Goal: Use online tool/utility: Utilize a website feature to perform a specific function

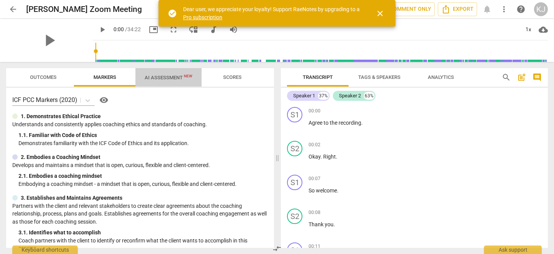
click at [161, 77] on span "AI Assessment New" at bounding box center [169, 78] width 48 height 6
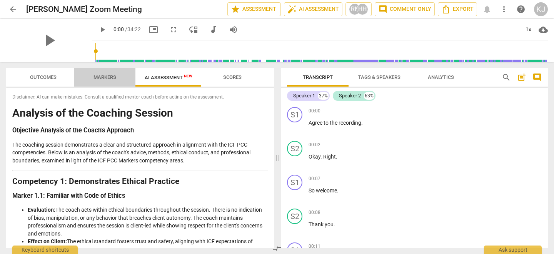
click at [108, 74] on span "Markers" at bounding box center [104, 77] width 23 height 6
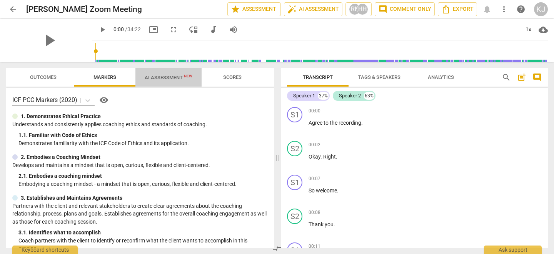
click at [160, 77] on span "AI Assessment New" at bounding box center [169, 78] width 48 height 6
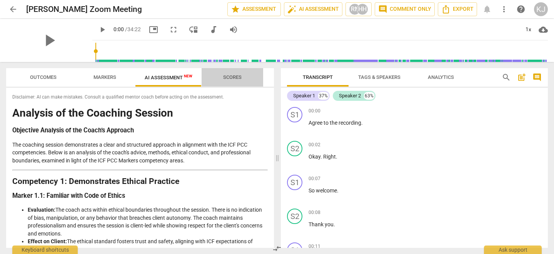
click at [235, 72] on span "Scores" at bounding box center [232, 77] width 37 height 10
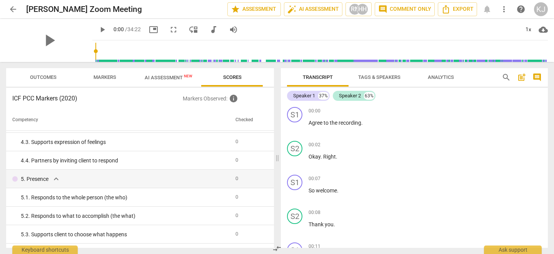
scroll to position [219, 0]
click at [234, 99] on span "info" at bounding box center [233, 98] width 9 height 9
click at [164, 78] on span "AI Assessment New" at bounding box center [169, 78] width 48 height 6
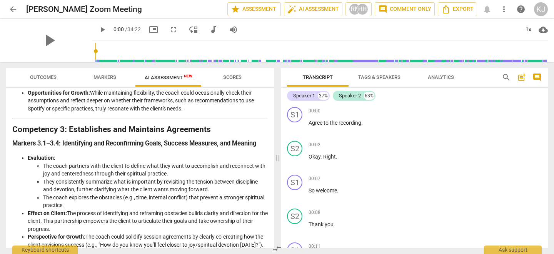
scroll to position [271, 0]
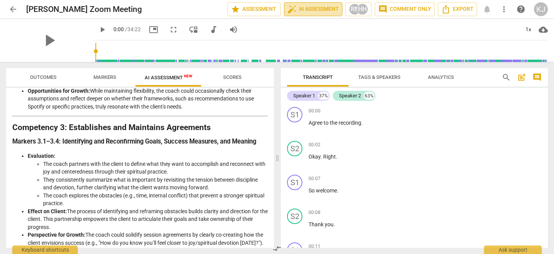
click at [314, 8] on span "auto_fix_high AI Assessment" at bounding box center [313, 9] width 52 height 9
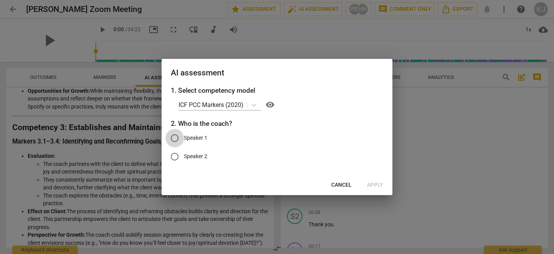
click at [175, 137] on input "Speaker 1" at bounding box center [174, 138] width 18 height 18
radio input "true"
click at [374, 184] on span "Apply" at bounding box center [375, 185] width 16 height 8
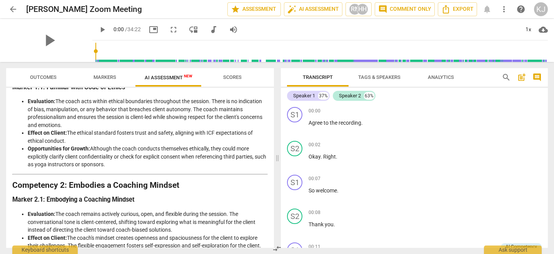
scroll to position [107, 0]
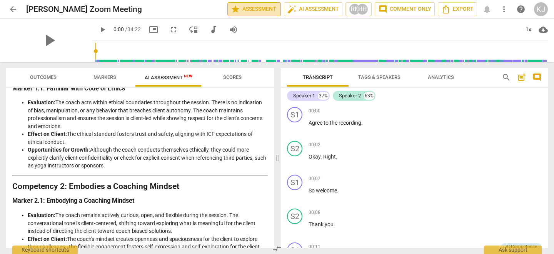
click at [255, 9] on span "star Assessment" at bounding box center [254, 9] width 47 height 9
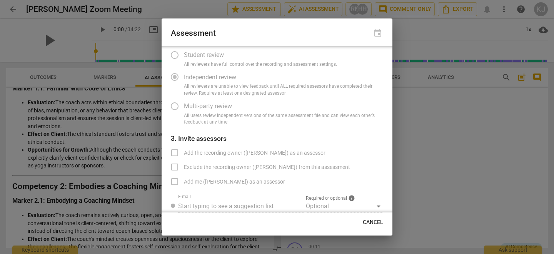
scroll to position [53, 0]
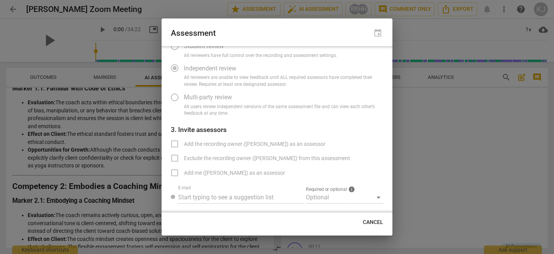
click at [175, 173] on label "Add me ([PERSON_NAME]) as an assessor" at bounding box center [225, 173] width 120 height 18
click at [190, 171] on span "Add me ([PERSON_NAME]) as an assessor" at bounding box center [234, 173] width 101 height 8
click at [372, 222] on span "Cancel" at bounding box center [373, 223] width 20 height 8
radio input "false"
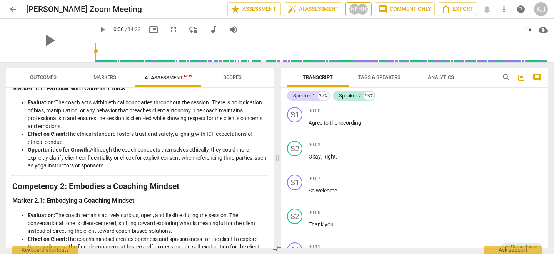
click at [356, 10] on div "RN" at bounding box center [355, 9] width 12 height 12
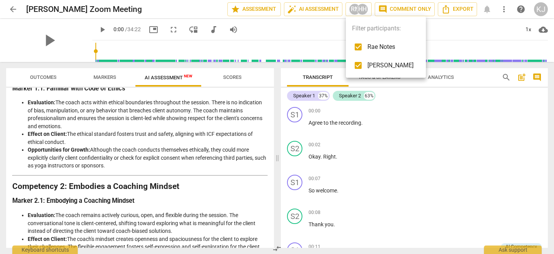
click at [406, 9] on div at bounding box center [277, 127] width 554 height 254
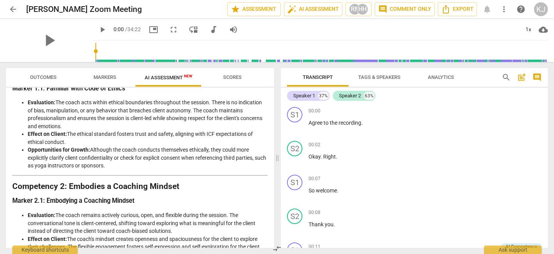
click at [406, 9] on span "comment Comment only" at bounding box center [404, 9] width 53 height 9
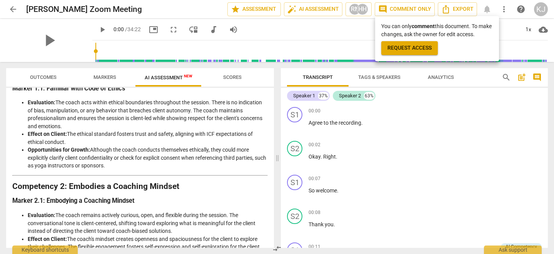
click at [313, 10] on div at bounding box center [277, 127] width 554 height 254
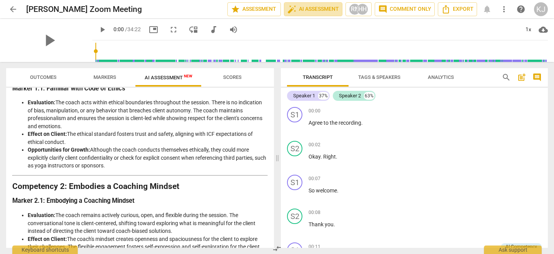
click at [313, 10] on span "auto_fix_high AI Assessment" at bounding box center [313, 9] width 52 height 9
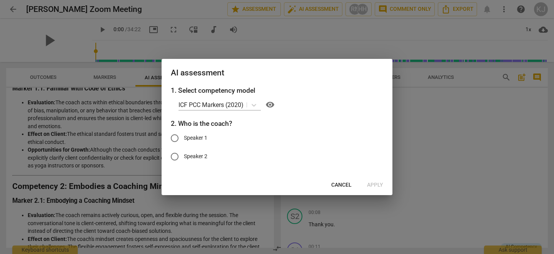
click at [175, 138] on input "Speaker 1" at bounding box center [174, 138] width 18 height 18
radio input "true"
click at [374, 184] on span "Apply" at bounding box center [375, 185] width 16 height 8
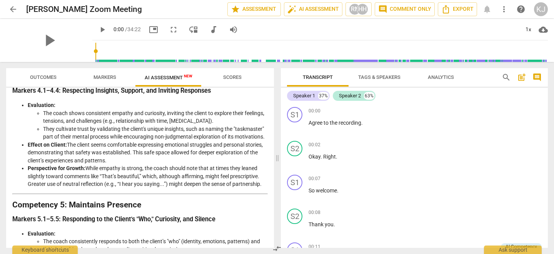
scroll to position [469, 0]
